Goal: Navigation & Orientation: Find specific page/section

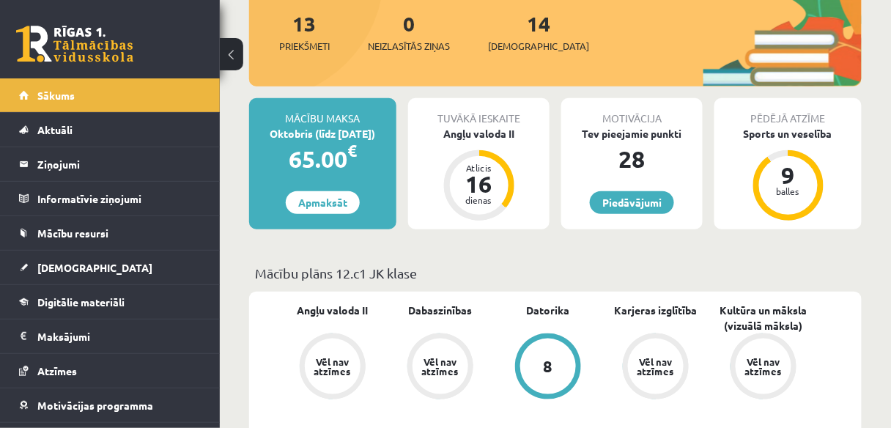
scroll to position [234, 0]
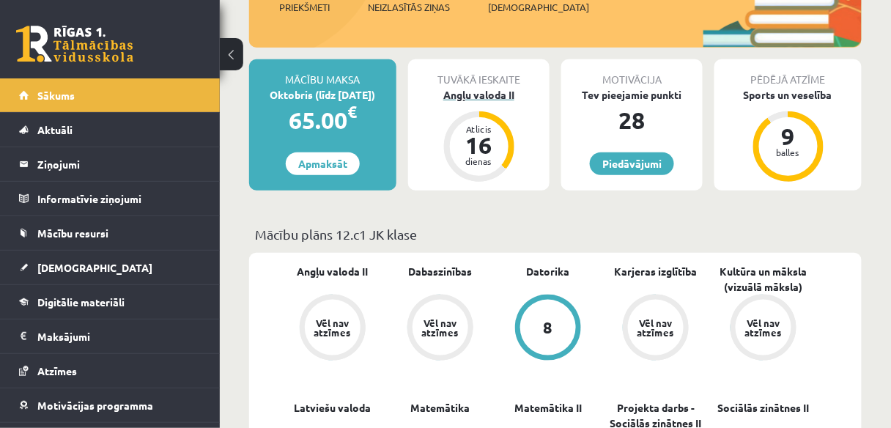
click at [462, 137] on div "16" at bounding box center [479, 144] width 44 height 23
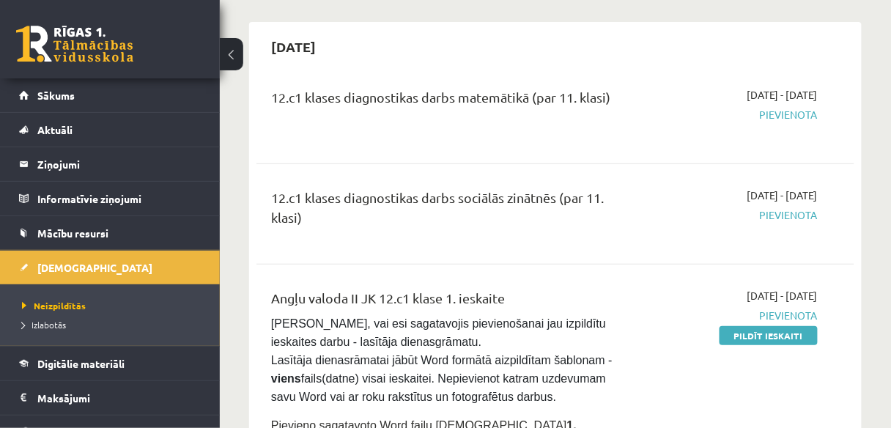
scroll to position [59, 0]
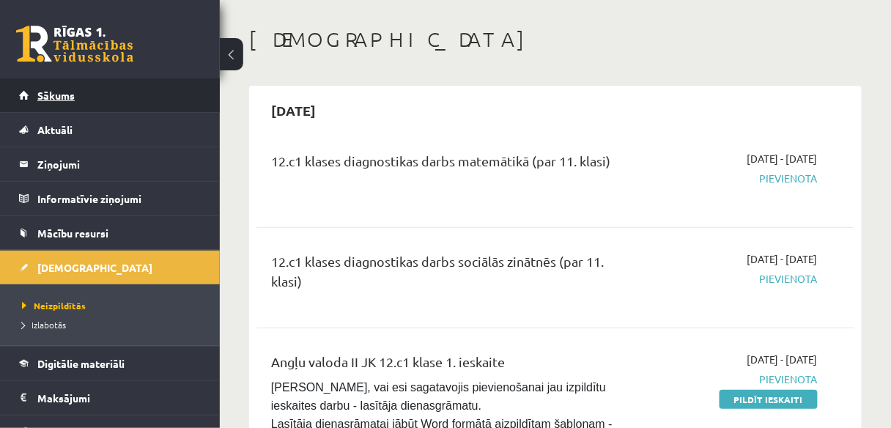
click at [145, 106] on link "Sākums" at bounding box center [110, 95] width 182 height 34
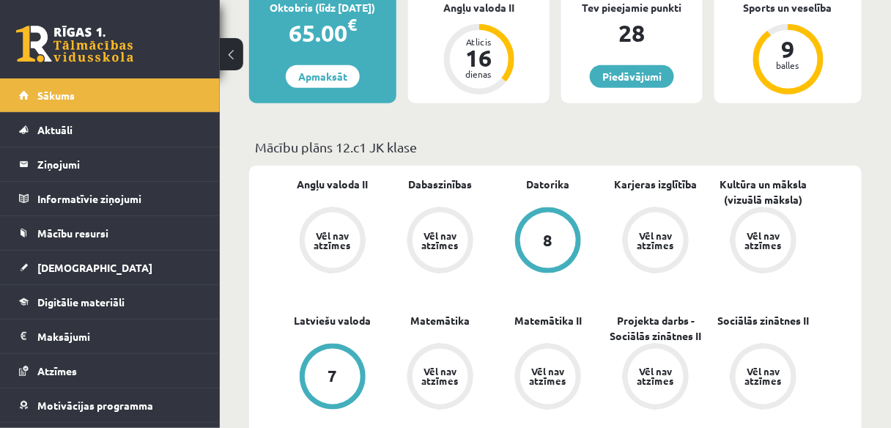
scroll to position [234, 0]
